Goal: Transaction & Acquisition: Purchase product/service

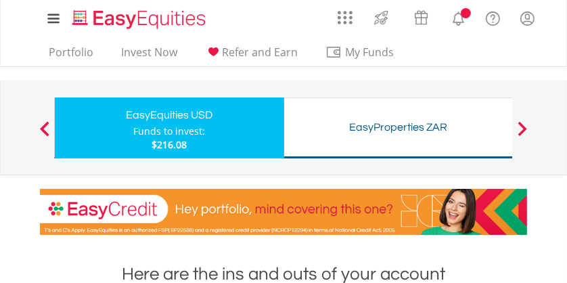
scroll to position [130, 162]
click at [142, 53] on link "Invest Now" at bounding box center [149, 55] width 67 height 21
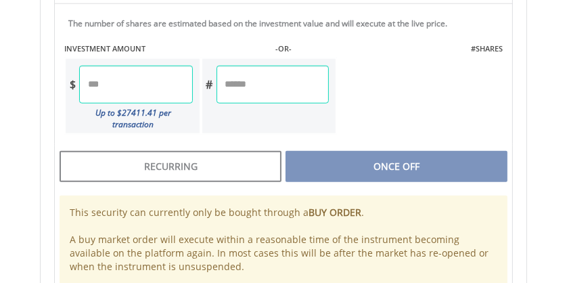
scroll to position [923, 0]
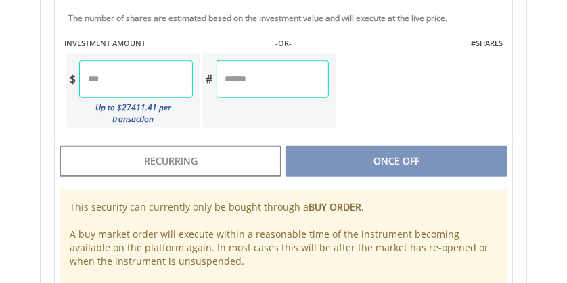
click at [164, 82] on input "number" at bounding box center [135, 79] width 113 height 38
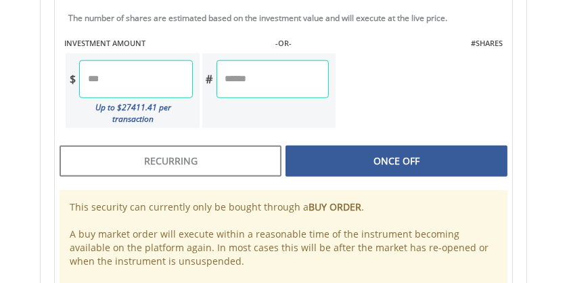
type input "*******"
click at [359, 140] on div "Last Updated Price: 15-min. Delay* SELLING AT (BID) BUYING AT (ASK) LAST PRICE …" at bounding box center [283, 64] width 479 height 493
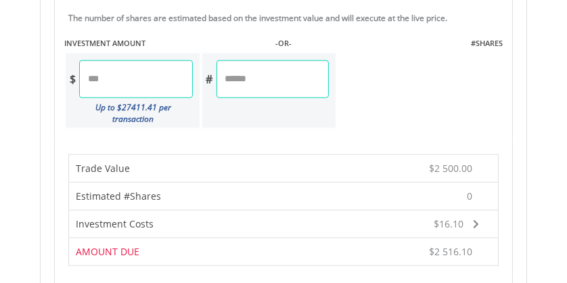
scroll to position [1170, 0]
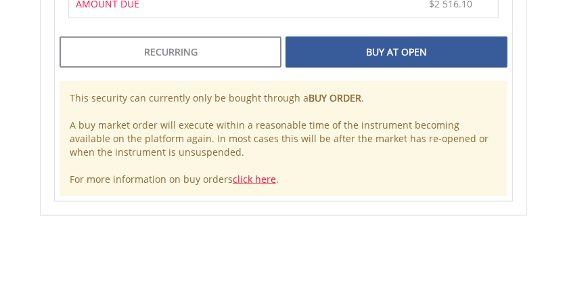
click at [395, 37] on div "Buy At Open" at bounding box center [397, 52] width 222 height 31
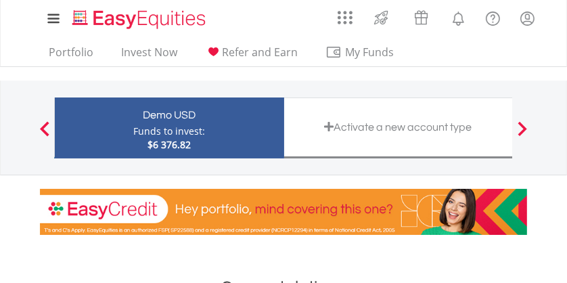
click at [248, 117] on div "Demo USD" at bounding box center [169, 115] width 213 height 19
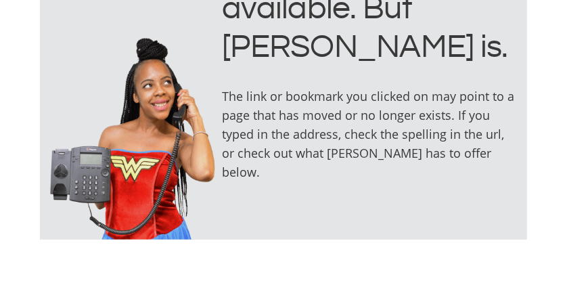
scroll to position [319, 0]
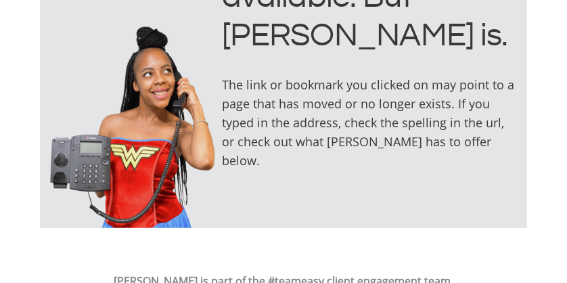
drag, startPoint x: 573, startPoint y: 33, endPoint x: 539, endPoint y: 79, distance: 57.1
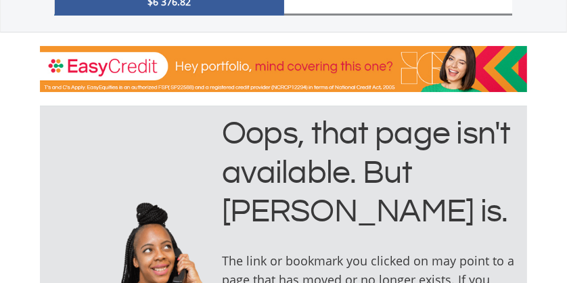
scroll to position [0, 0]
